Goal: Information Seeking & Learning: Learn about a topic

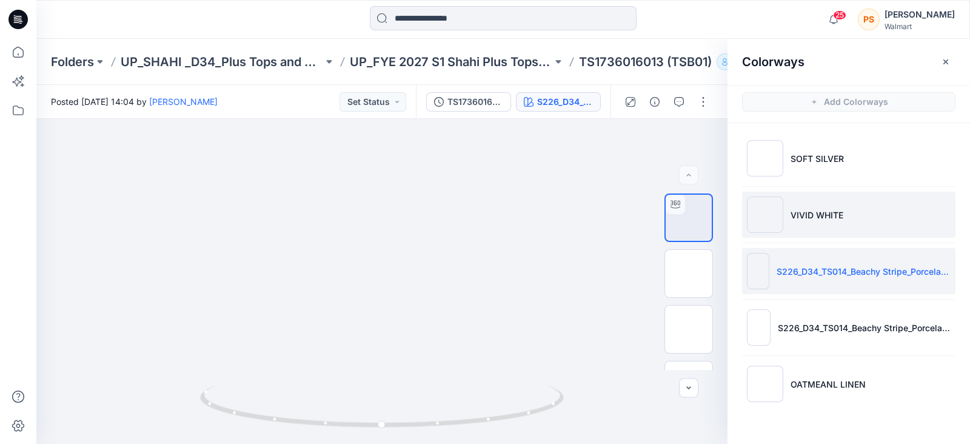
click at [829, 221] on li "VIVID WHITE" at bounding box center [848, 215] width 213 height 46
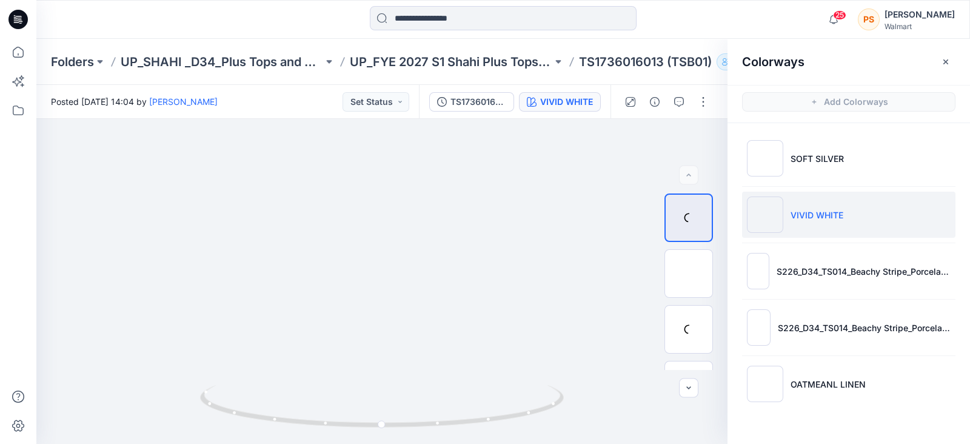
click at [829, 221] on li "VIVID WHITE" at bounding box center [848, 215] width 213 height 46
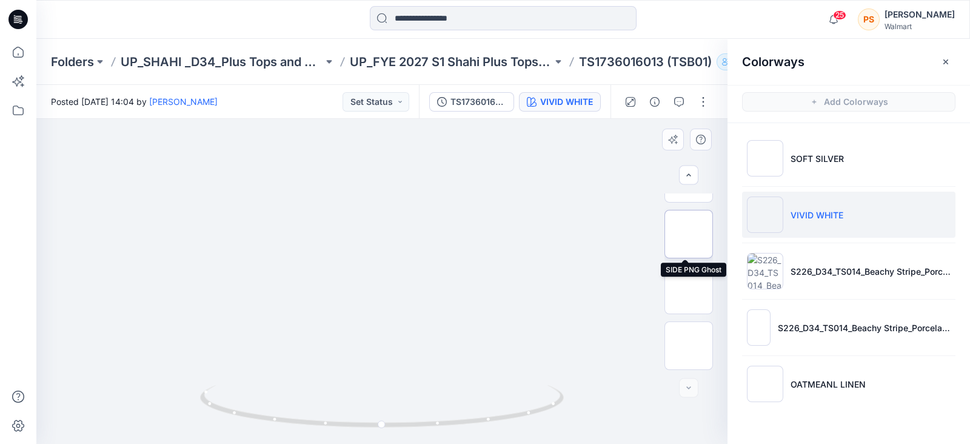
click at [689, 234] on img at bounding box center [689, 234] width 0 height 0
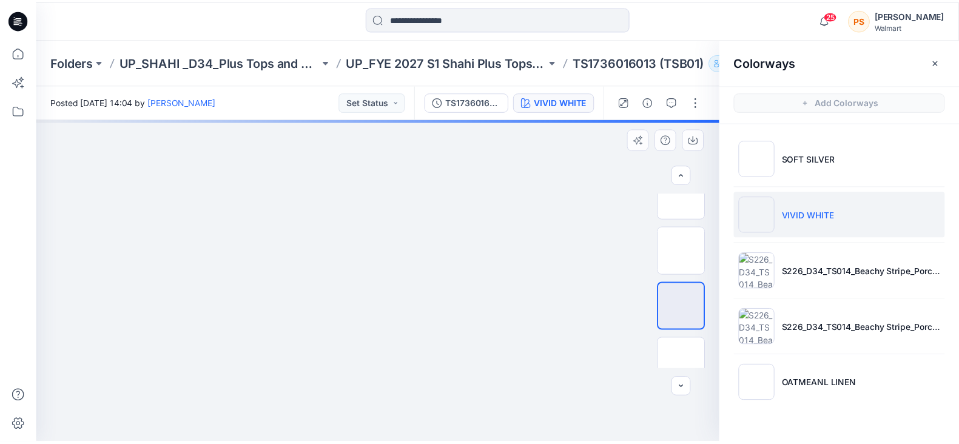
scroll to position [77, 0]
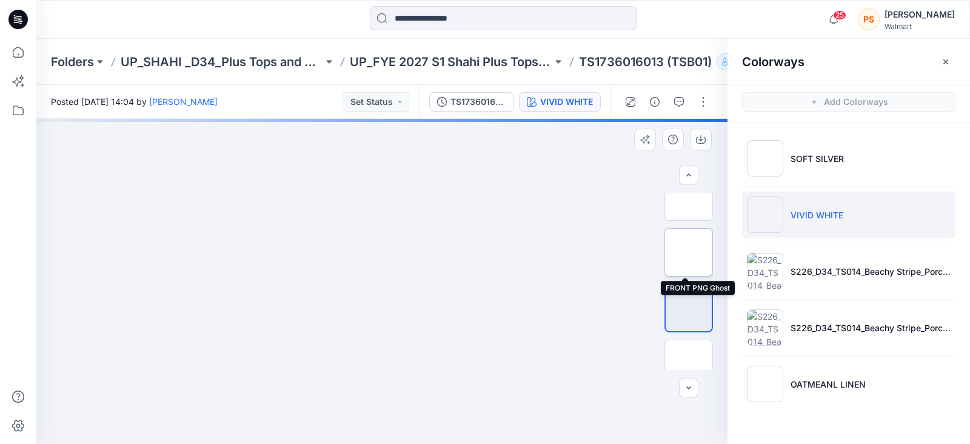
click at [689, 252] on img at bounding box center [689, 252] width 0 height 0
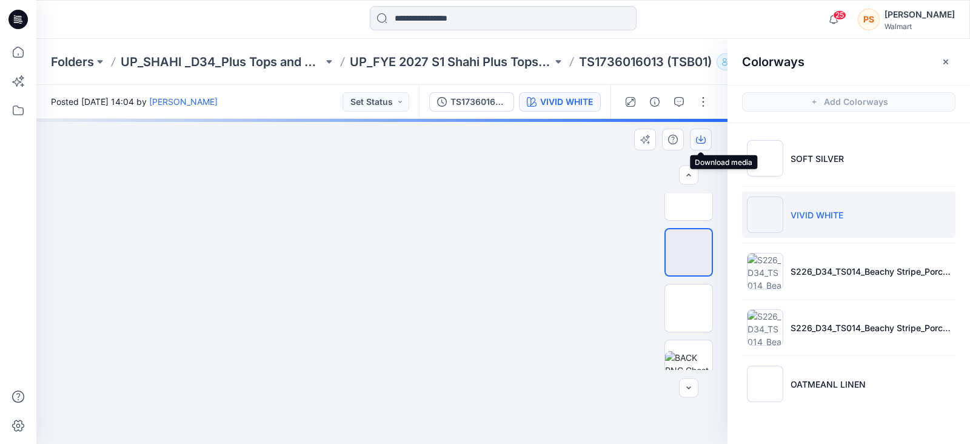
click at [700, 139] on icon "button" at bounding box center [701, 140] width 10 height 10
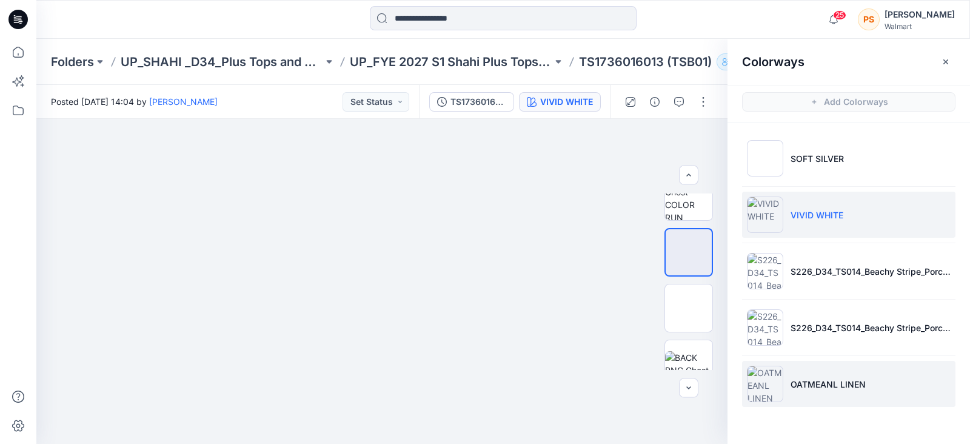
click at [819, 372] on li "OATMEANL LINEN" at bounding box center [848, 384] width 213 height 46
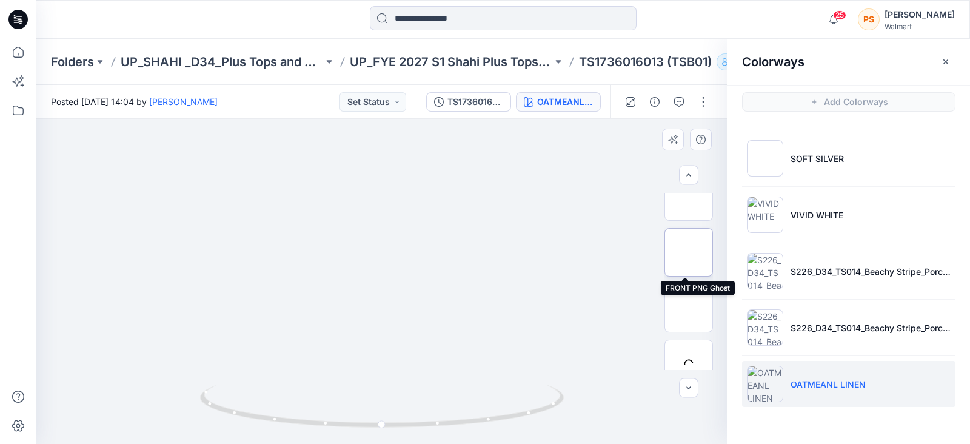
click at [689, 252] on img at bounding box center [689, 252] width 0 height 0
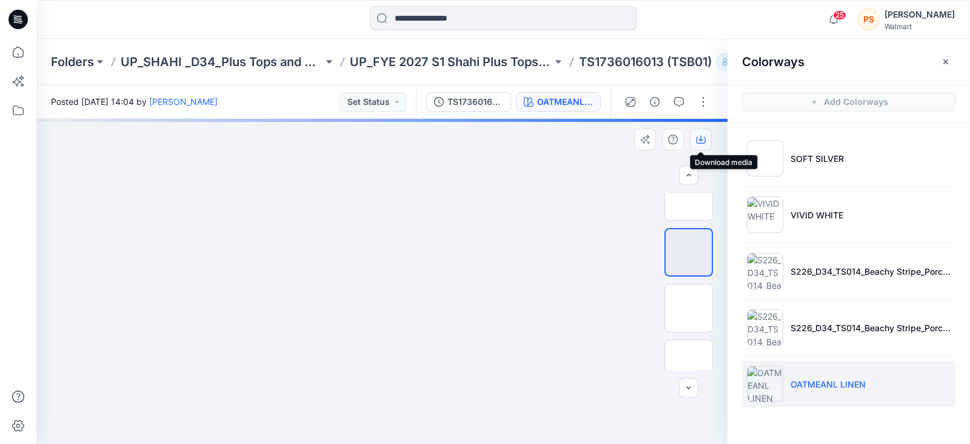
click at [699, 139] on icon "button" at bounding box center [701, 138] width 5 height 6
click at [700, 135] on icon "button" at bounding box center [701, 140] width 10 height 10
click at [702, 141] on icon "button" at bounding box center [701, 140] width 10 height 10
click at [690, 129] on button "button" at bounding box center [701, 140] width 22 height 22
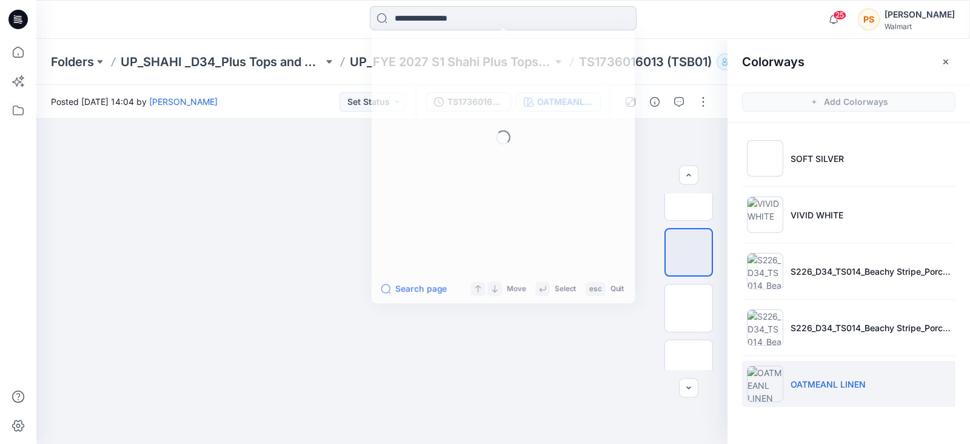
click at [537, 21] on input at bounding box center [503, 18] width 267 height 24
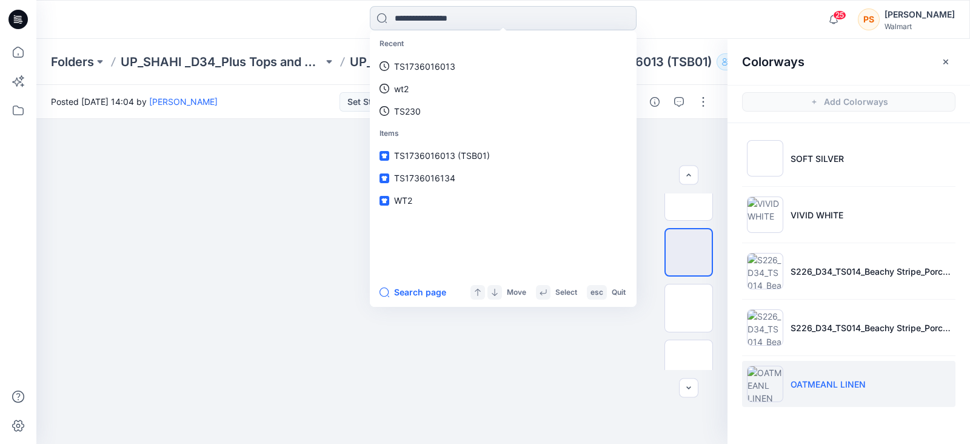
paste input "*****"
type input "*****"
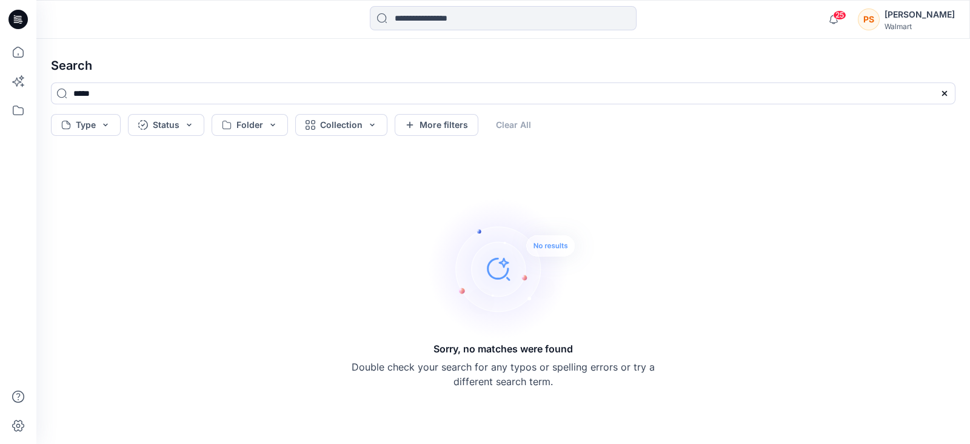
click at [21, 21] on icon at bounding box center [17, 19] width 19 height 19
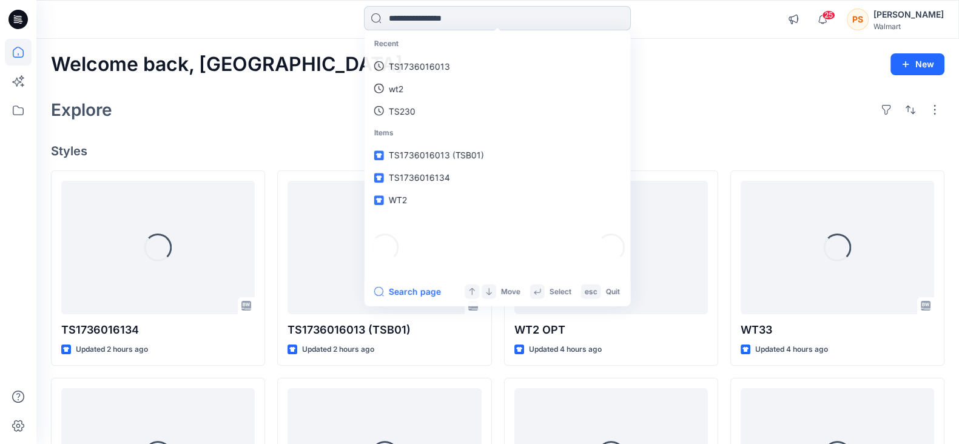
click at [427, 22] on input at bounding box center [497, 18] width 267 height 24
paste input "*****"
type input "*****"
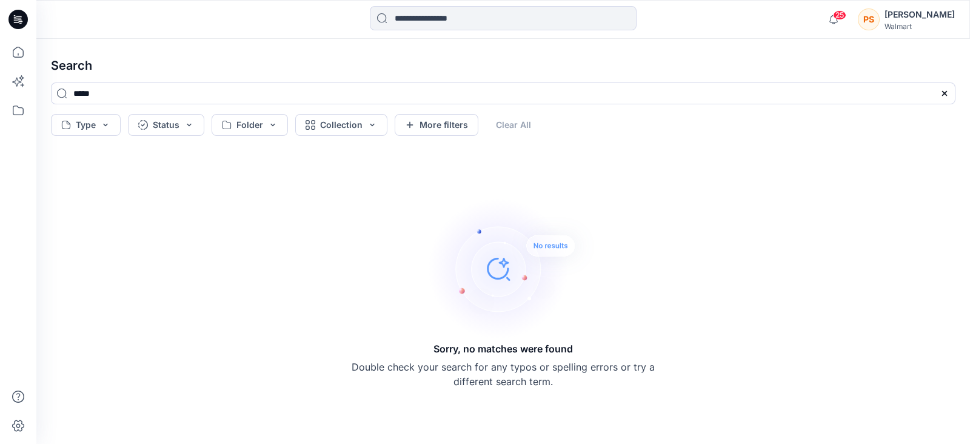
click at [19, 10] on icon at bounding box center [17, 19] width 19 height 19
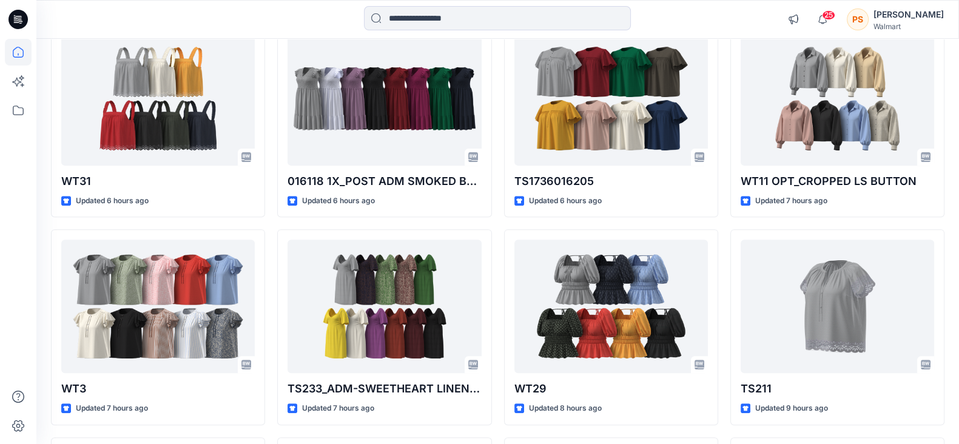
scroll to position [560, 0]
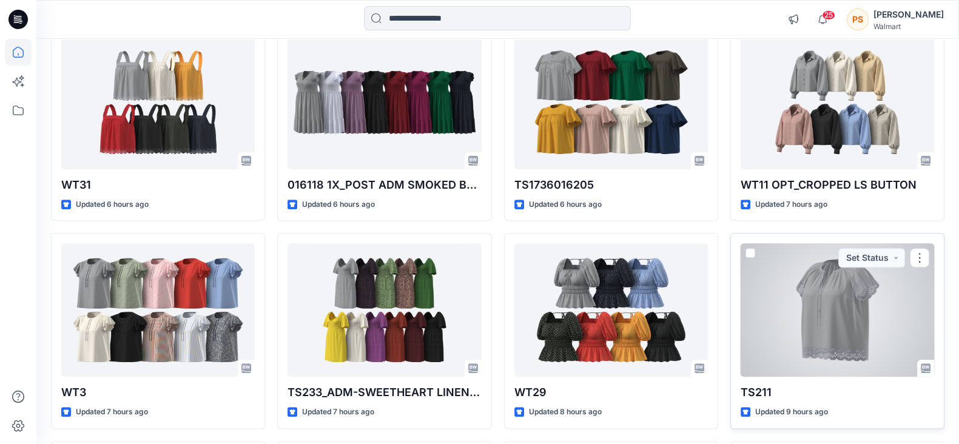
click at [823, 312] on div at bounding box center [836, 309] width 193 height 133
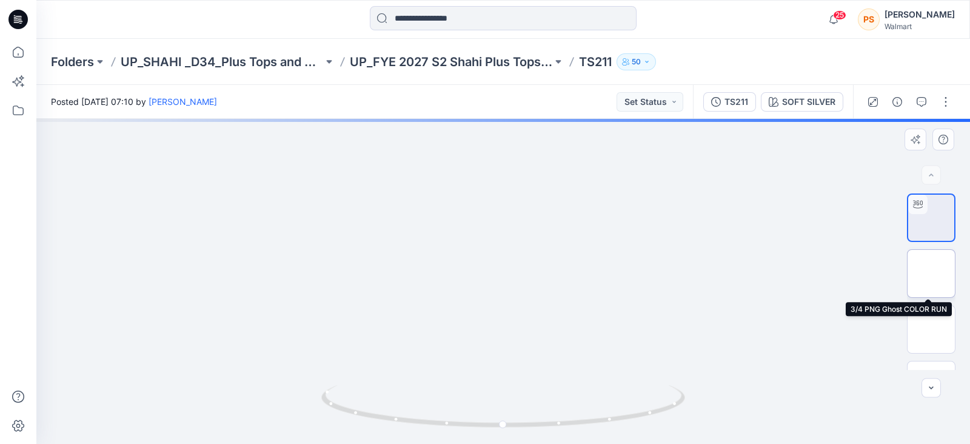
click at [931, 273] on img at bounding box center [931, 273] width 0 height 0
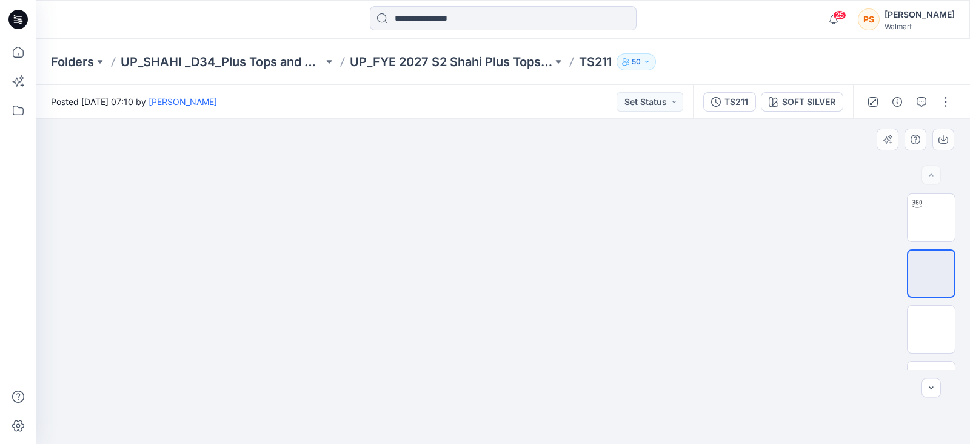
scroll to position [39, 0]
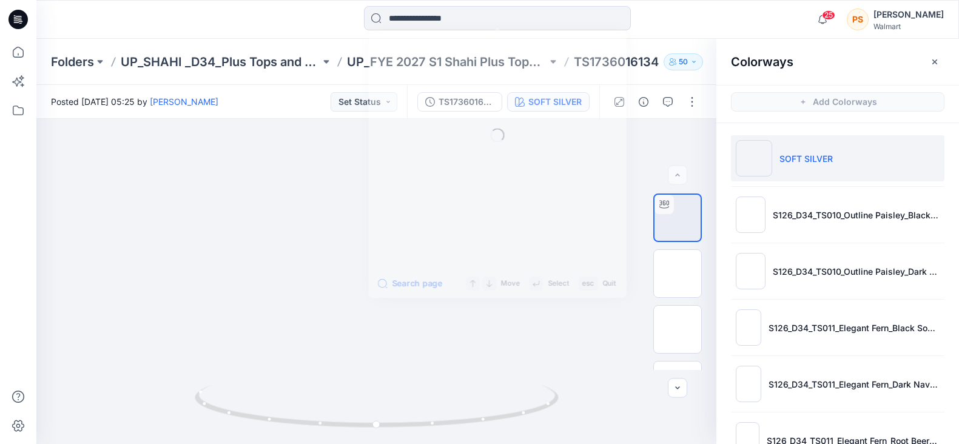
click at [476, 16] on input at bounding box center [497, 18] width 267 height 24
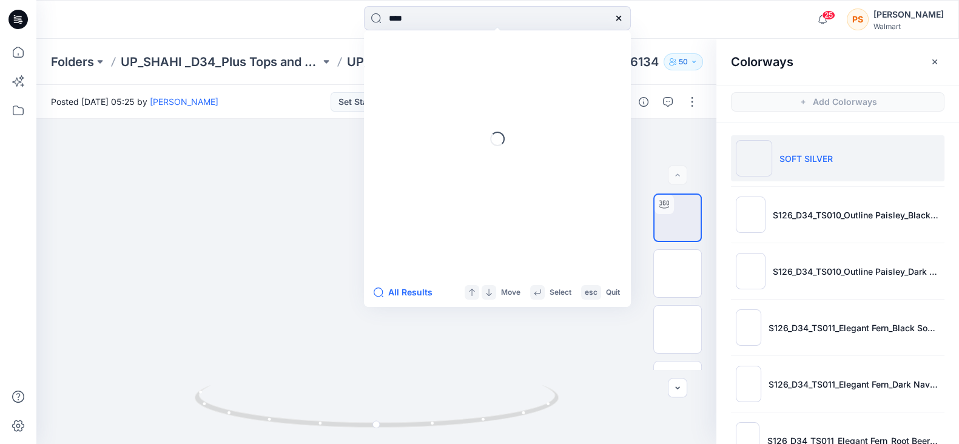
type input "*****"
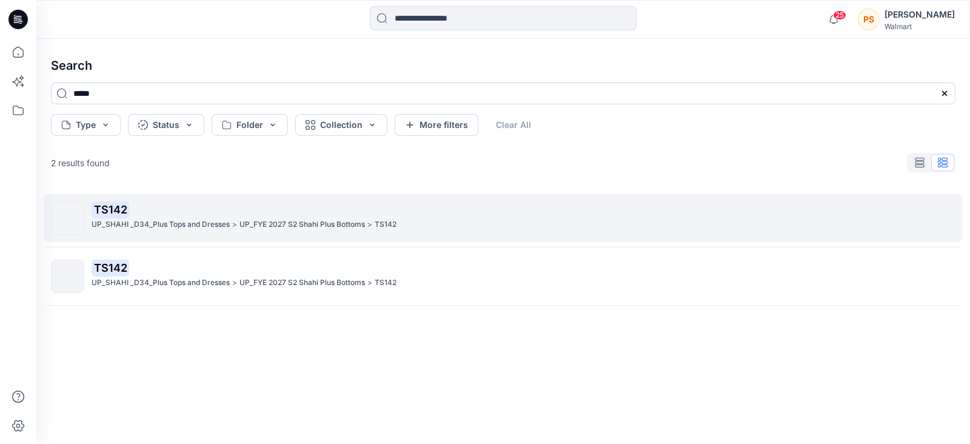
click at [170, 216] on p "TS142" at bounding box center [523, 209] width 863 height 17
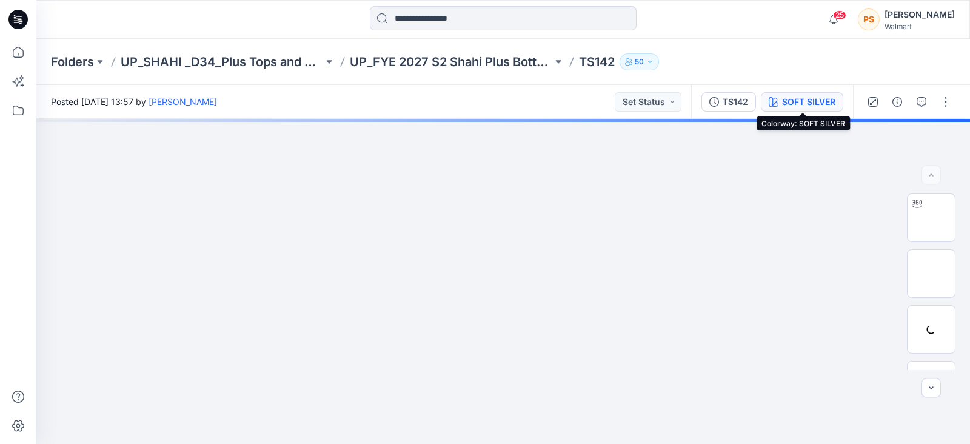
click at [794, 107] on div "SOFT SILVER" at bounding box center [808, 101] width 53 height 13
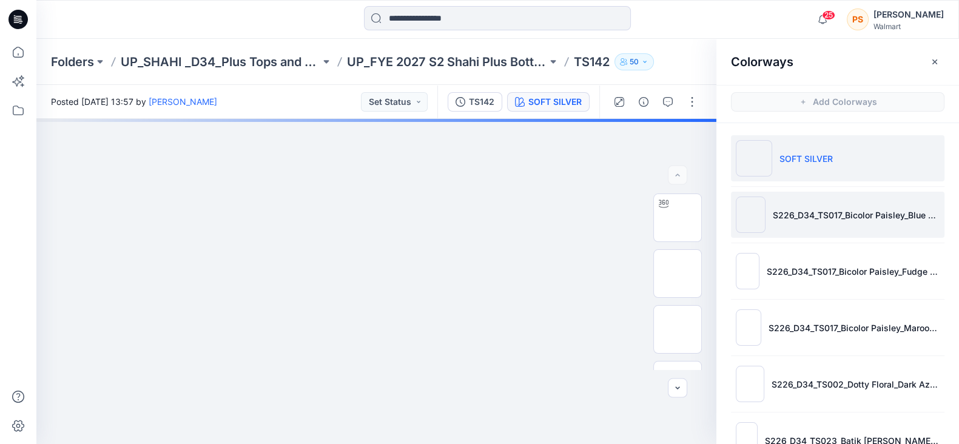
click at [865, 224] on li "S226_D34_TS017_Bicolor Paisley_Blue Gusto_64cm" at bounding box center [837, 215] width 213 height 46
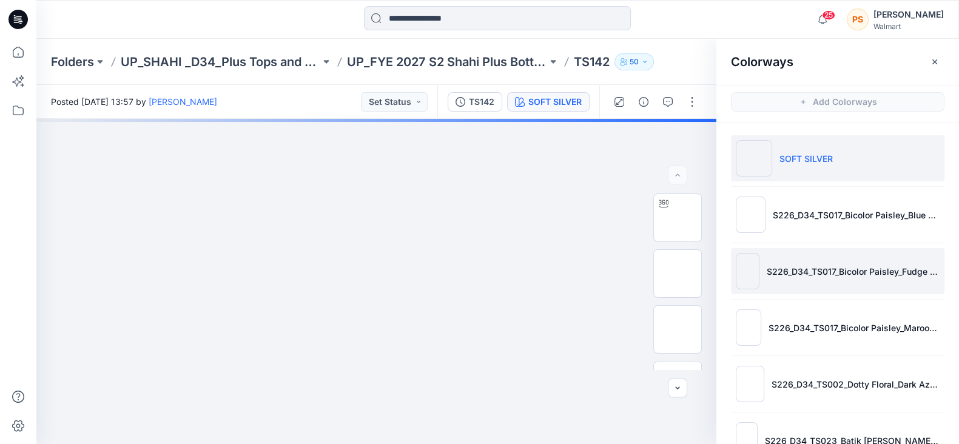
click at [832, 278] on li "S226_D34_TS017_Bicolor Paisley_Fudge Brownie_Dark Navy_64cm" at bounding box center [837, 271] width 213 height 46
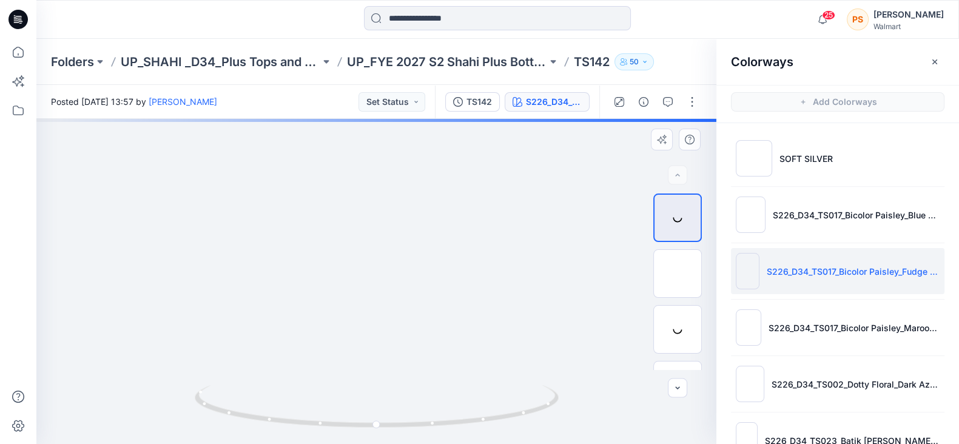
scroll to position [151, 0]
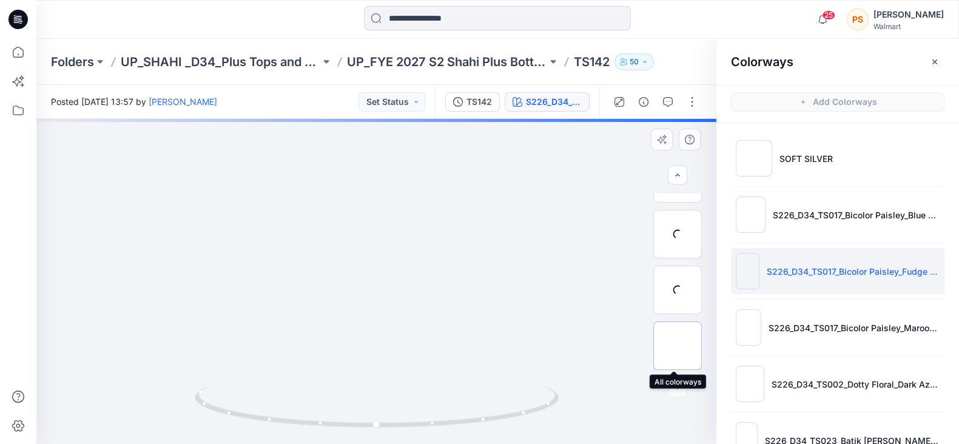
click at [677, 346] on img at bounding box center [677, 346] width 0 height 0
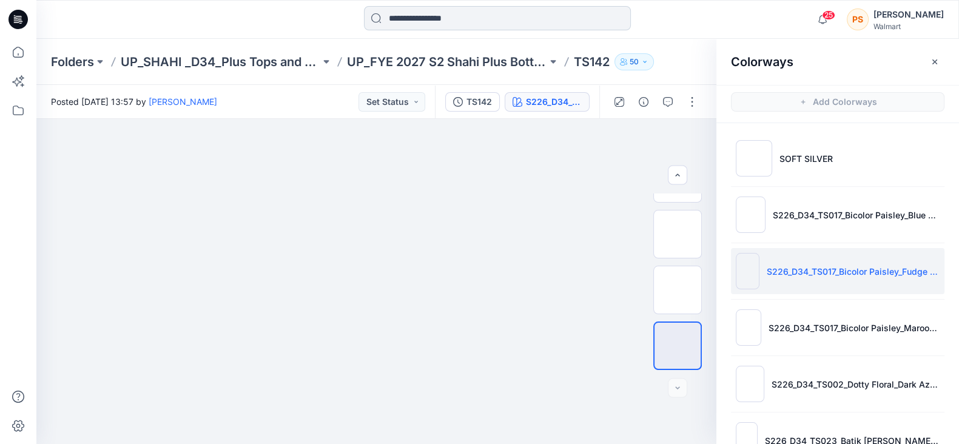
click at [494, 18] on input at bounding box center [497, 18] width 267 height 24
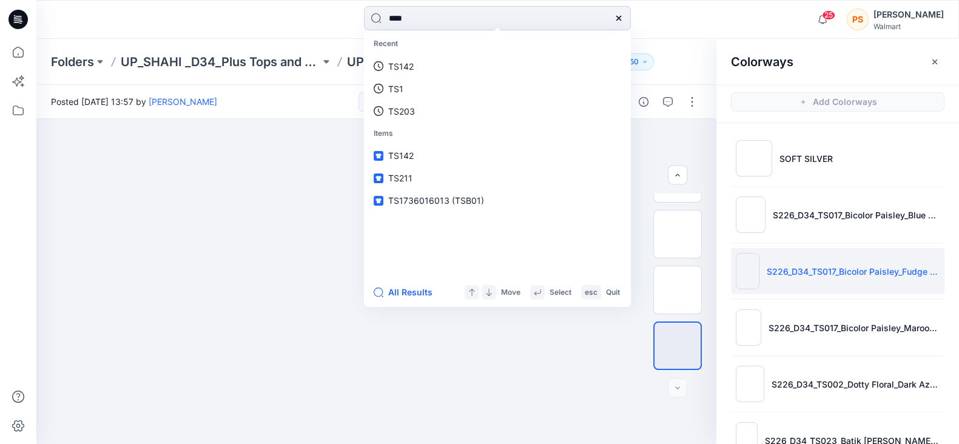
type input "*****"
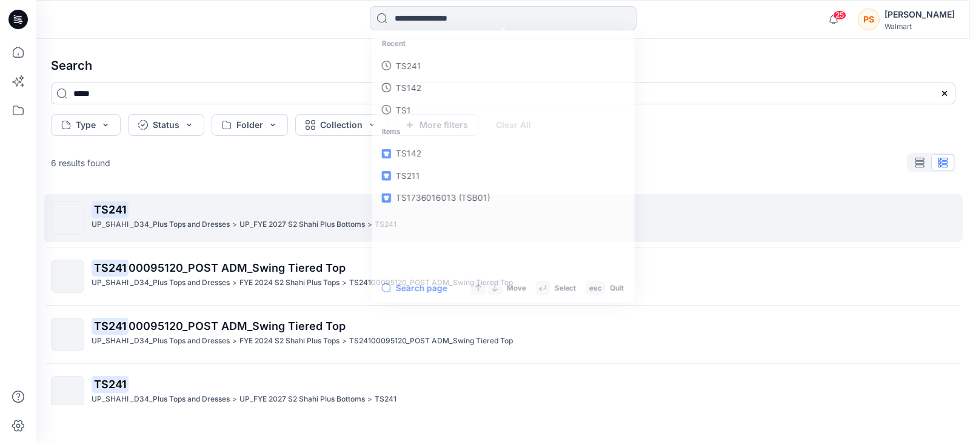
click at [176, 218] on p "TS241" at bounding box center [523, 209] width 863 height 17
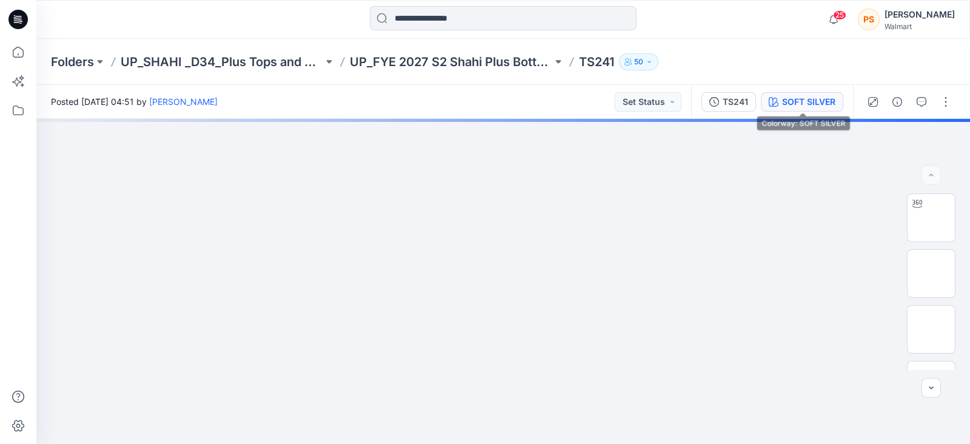
click at [811, 102] on div "SOFT SILVER" at bounding box center [808, 101] width 53 height 13
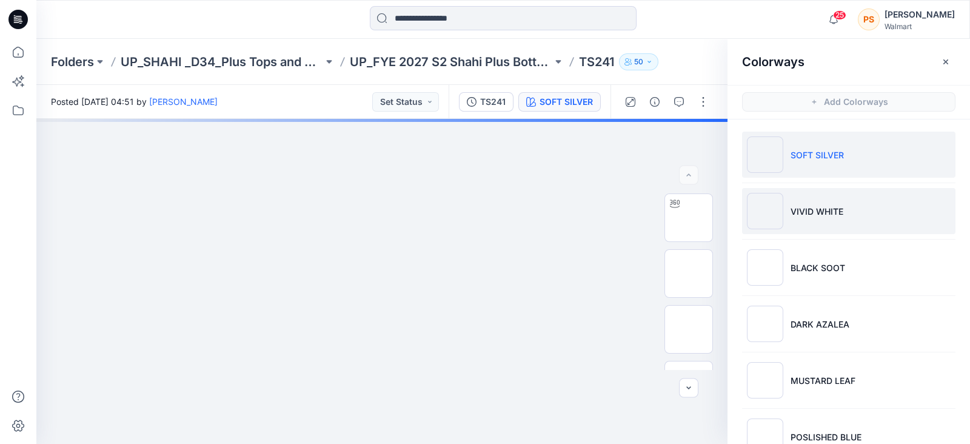
click at [831, 212] on p "VIVID WHITE" at bounding box center [817, 211] width 53 height 13
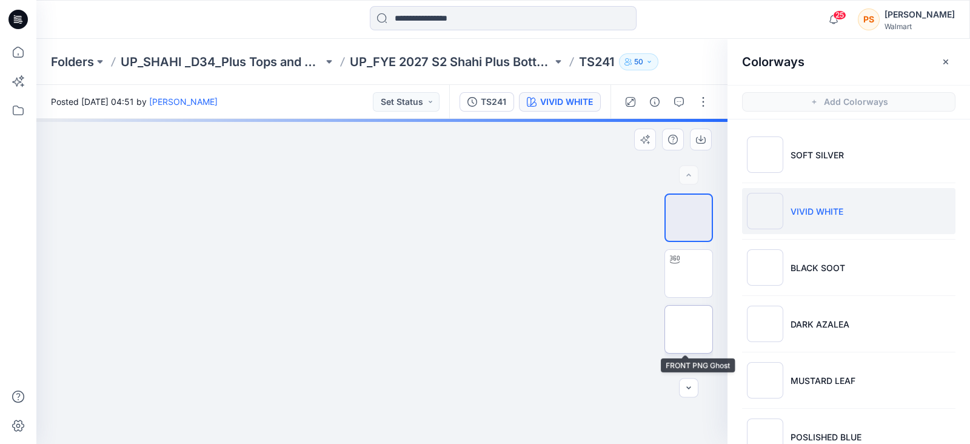
click at [689, 329] on img at bounding box center [689, 329] width 0 height 0
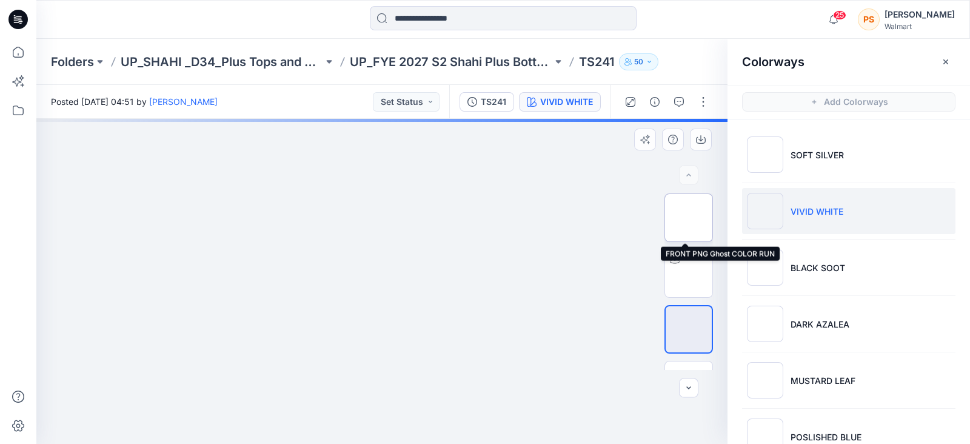
click at [689, 218] on img at bounding box center [689, 218] width 0 height 0
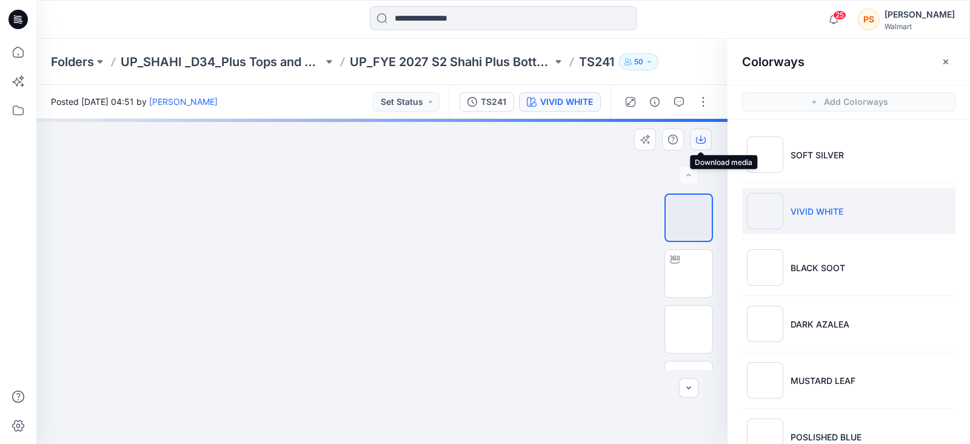
click at [704, 132] on button "button" at bounding box center [701, 140] width 22 height 22
click at [703, 141] on icon "button" at bounding box center [701, 140] width 10 height 10
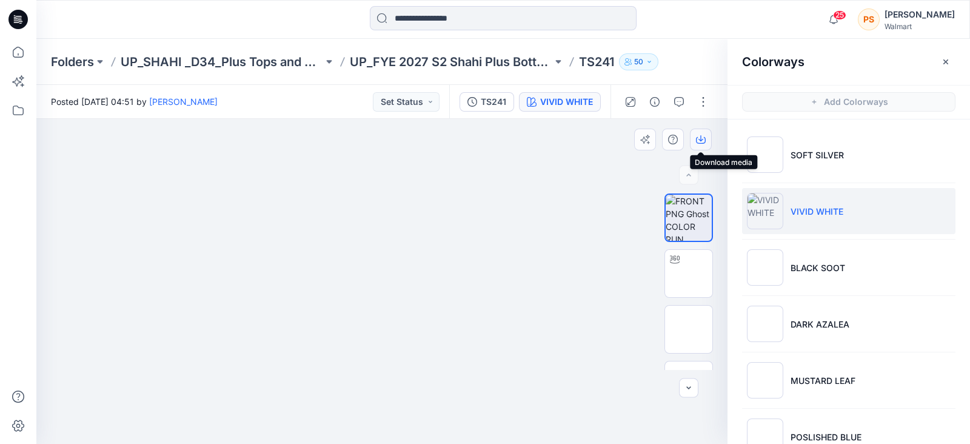
click at [700, 138] on icon "button" at bounding box center [701, 138] width 5 height 6
click at [702, 138] on icon "button" at bounding box center [701, 140] width 10 height 10
click at [703, 139] on icon "button" at bounding box center [701, 138] width 5 height 6
click at [702, 140] on icon "button" at bounding box center [701, 140] width 10 height 10
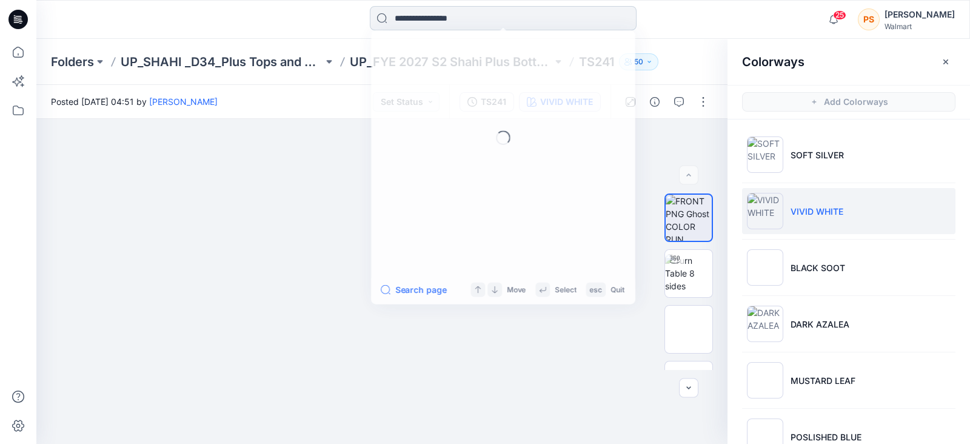
click at [451, 24] on input at bounding box center [503, 18] width 267 height 24
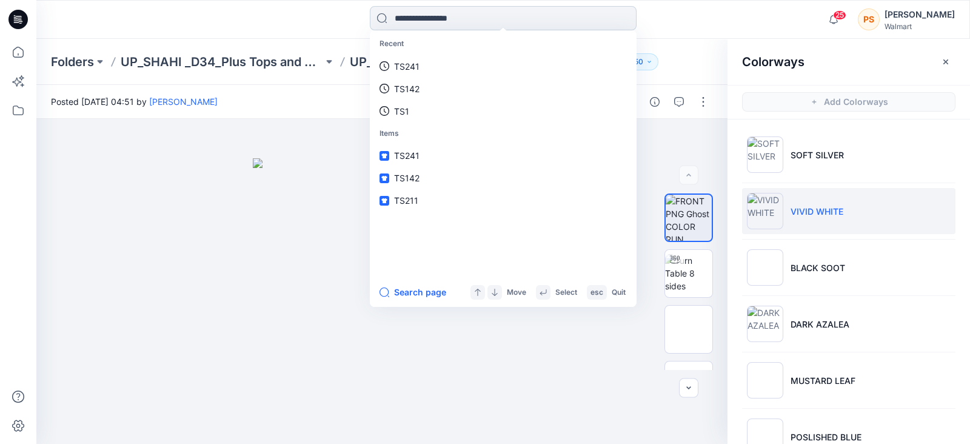
paste input "****"
type input "****"
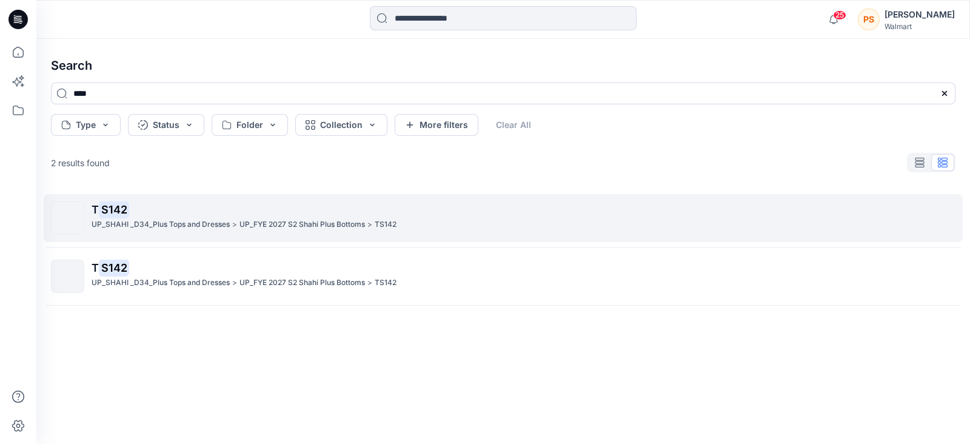
click at [213, 219] on p "UP_SHAHI _D34_Plus Tops and Dresses" at bounding box center [161, 224] width 138 height 13
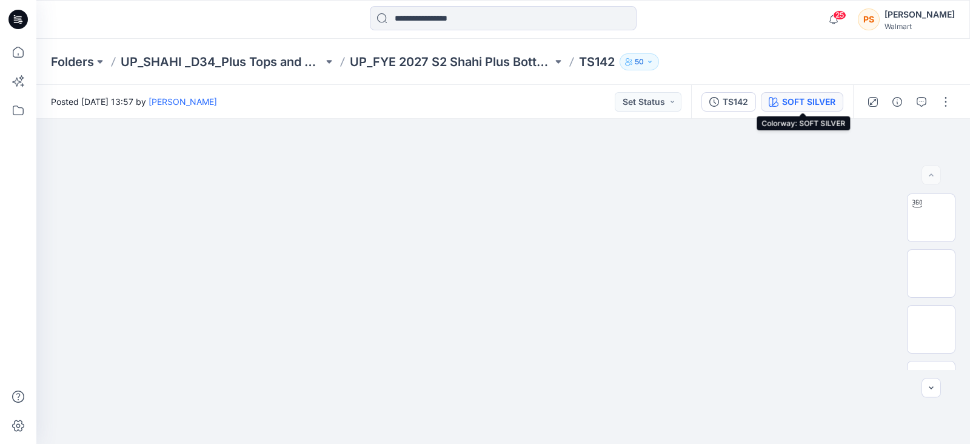
click at [817, 98] on div "SOFT SILVER" at bounding box center [808, 101] width 53 height 13
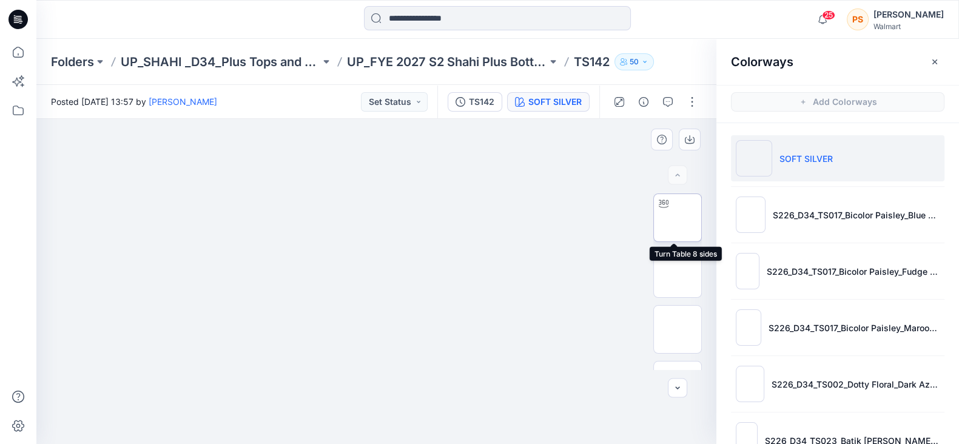
click at [677, 218] on img at bounding box center [677, 218] width 0 height 0
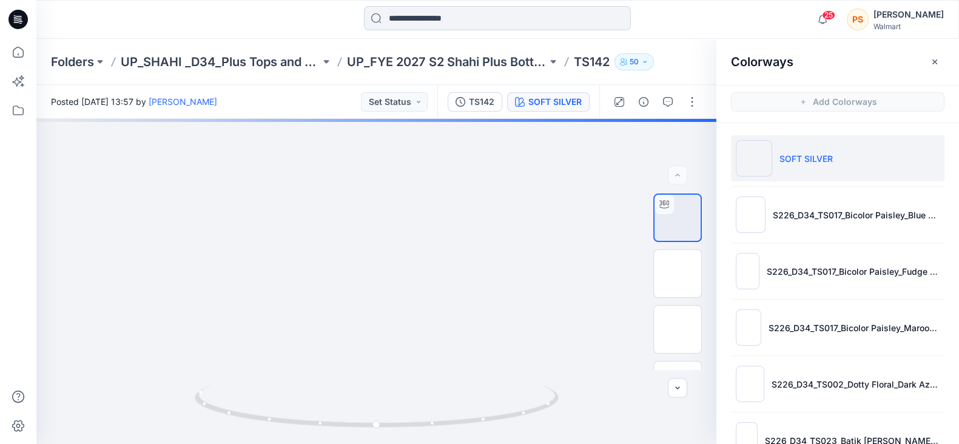
click at [421, 19] on input at bounding box center [497, 18] width 267 height 24
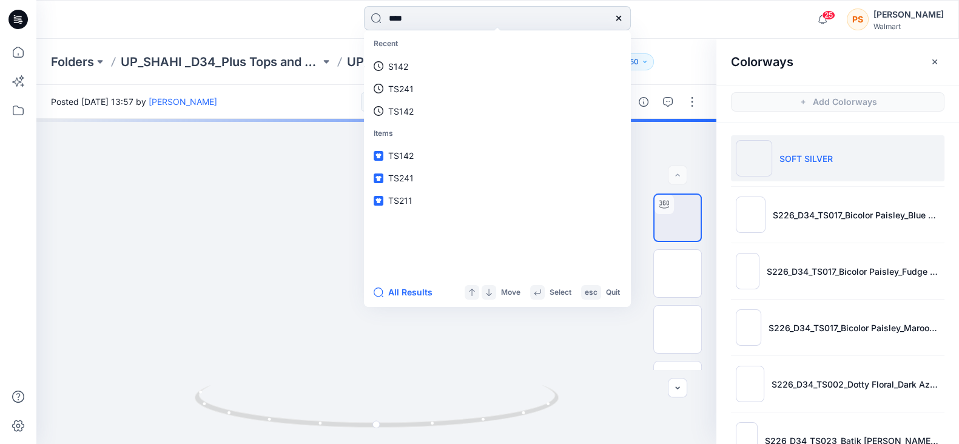
type input "*****"
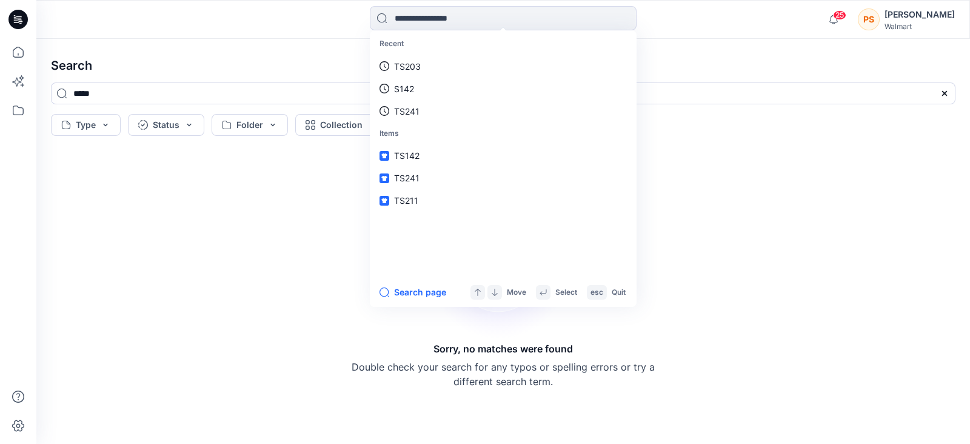
drag, startPoint x: 21, startPoint y: 13, endPoint x: 30, endPoint y: 13, distance: 9.1
click at [21, 13] on icon at bounding box center [17, 19] width 19 height 19
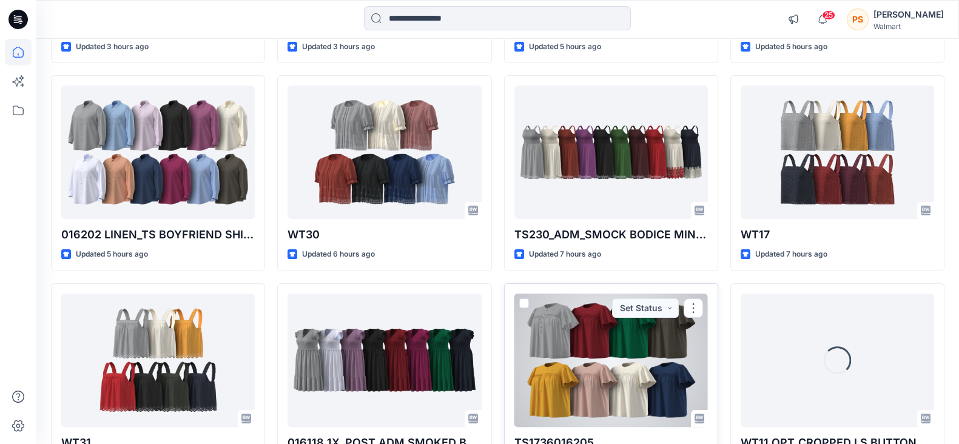
scroll to position [75, 0]
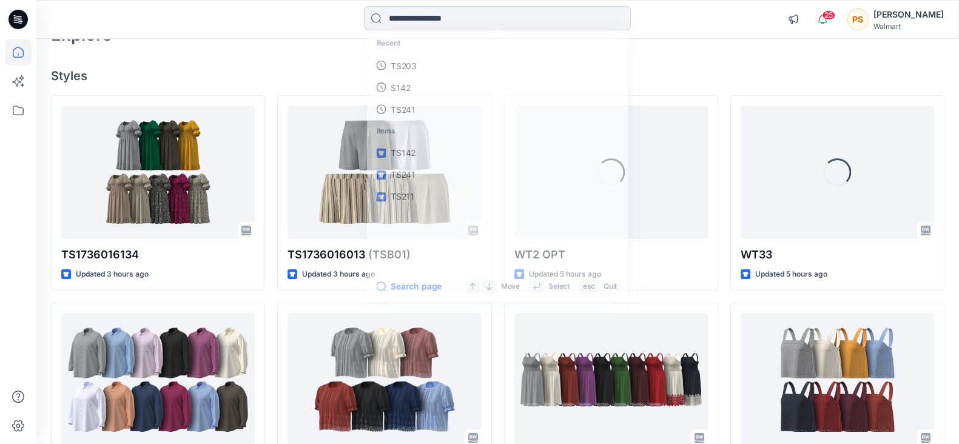
click at [468, 19] on input at bounding box center [497, 18] width 267 height 24
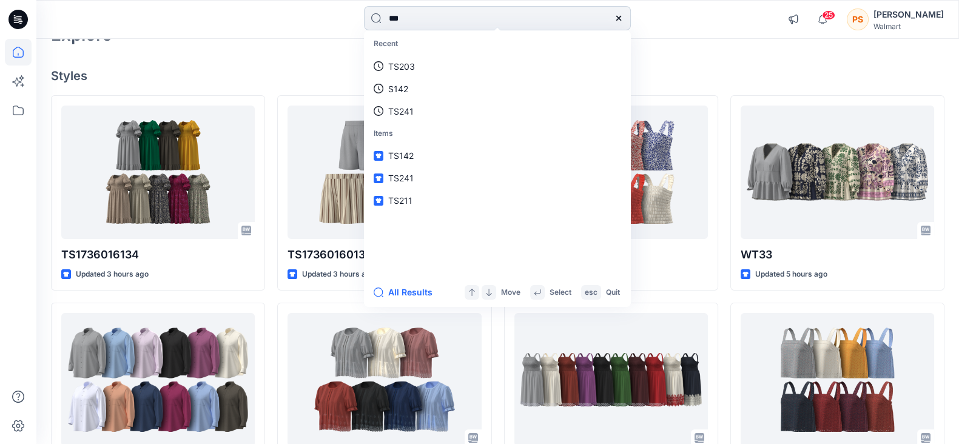
type input "****"
